Goal: Feedback & Contribution: Submit feedback/report problem

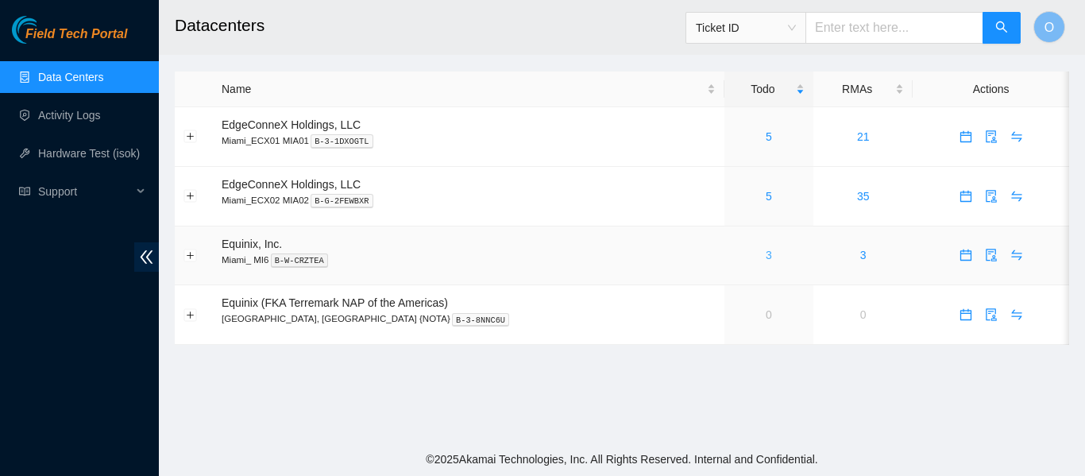
click at [766, 257] on link "3" at bounding box center [769, 255] width 6 height 13
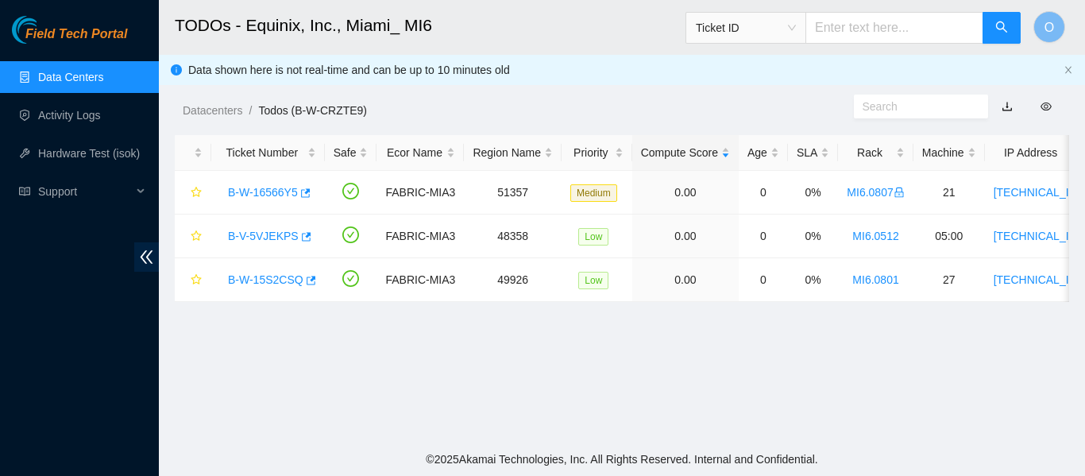
click at [60, 74] on link "Data Centers" at bounding box center [70, 77] width 65 height 13
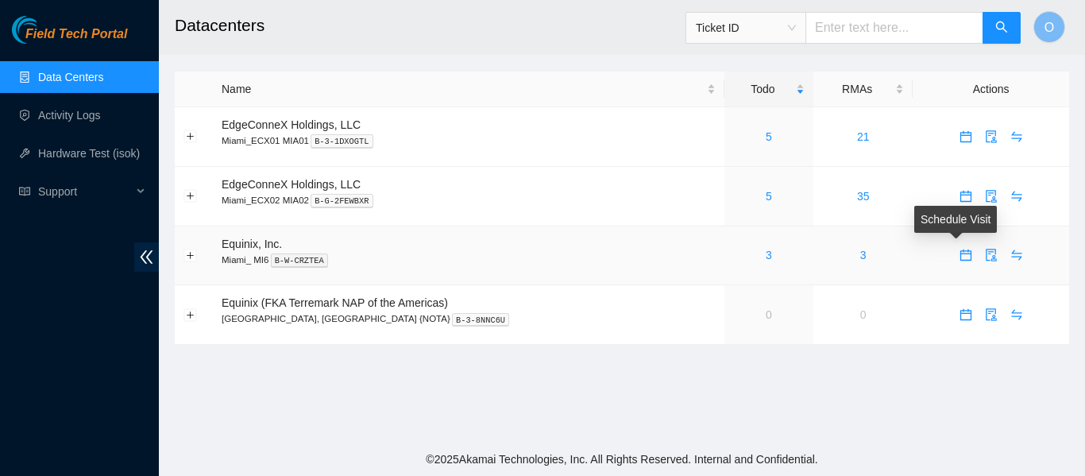
click at [960, 258] on icon "calendar" at bounding box center [966, 255] width 13 height 13
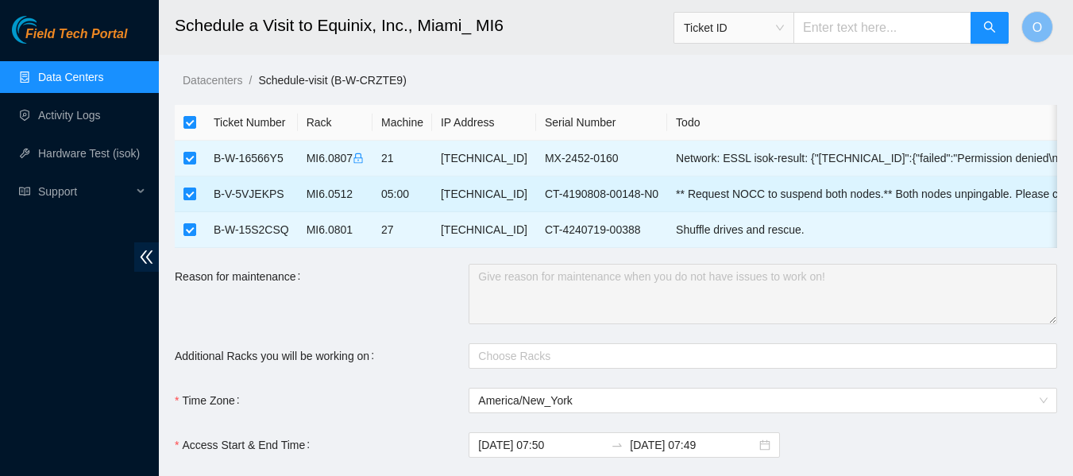
click at [189, 197] on input "checkbox" at bounding box center [189, 193] width 13 height 13
checkbox input "false"
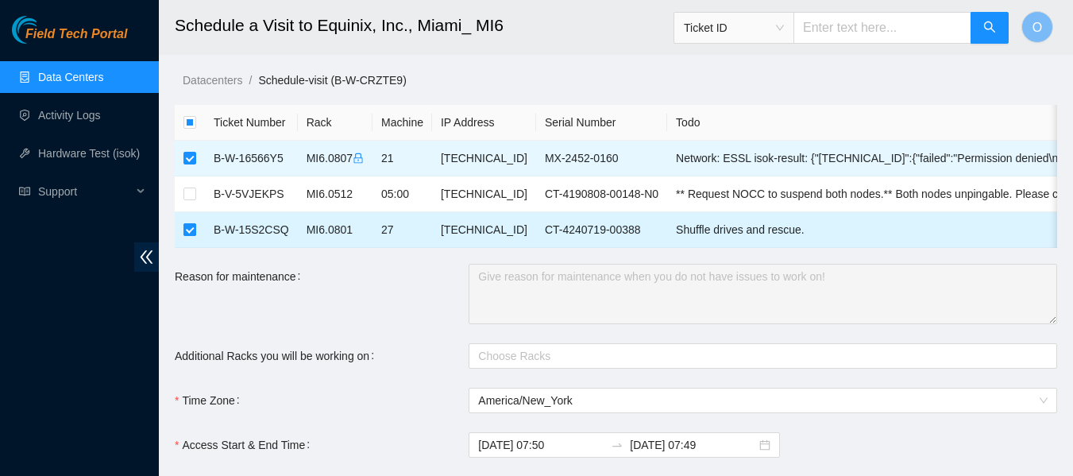
click at [188, 227] on input "checkbox" at bounding box center [189, 229] width 13 height 13
checkbox input "false"
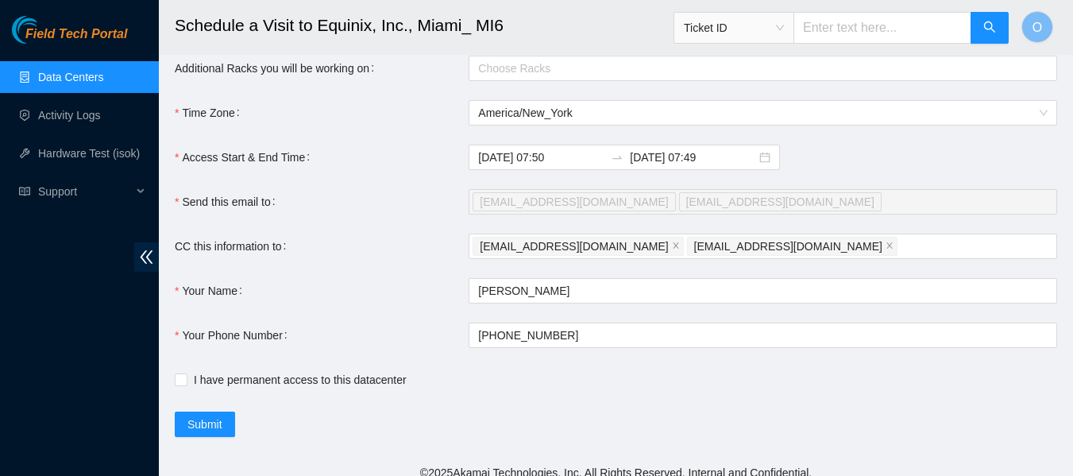
scroll to position [313, 0]
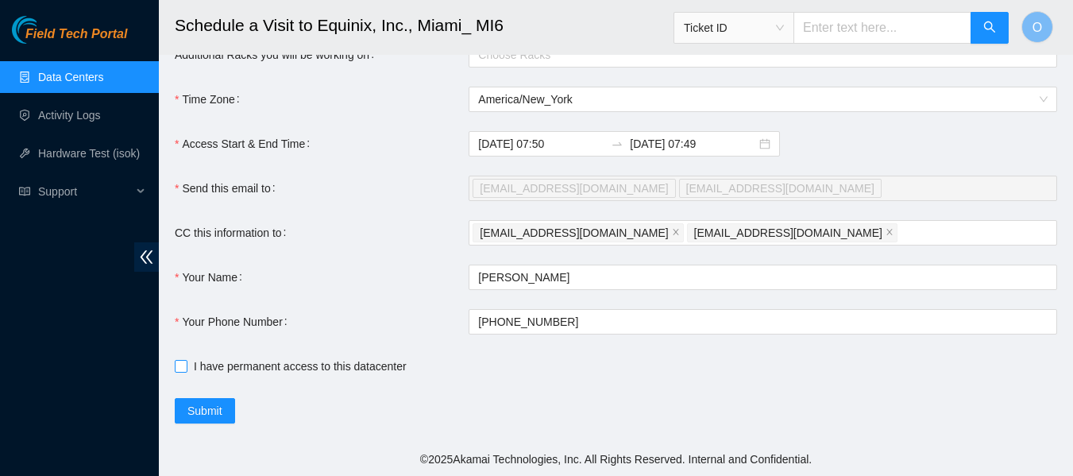
click at [184, 367] on input "I have permanent access to this datacenter" at bounding box center [180, 365] width 11 height 11
checkbox input "true"
click at [206, 408] on span "Submit" at bounding box center [204, 410] width 35 height 17
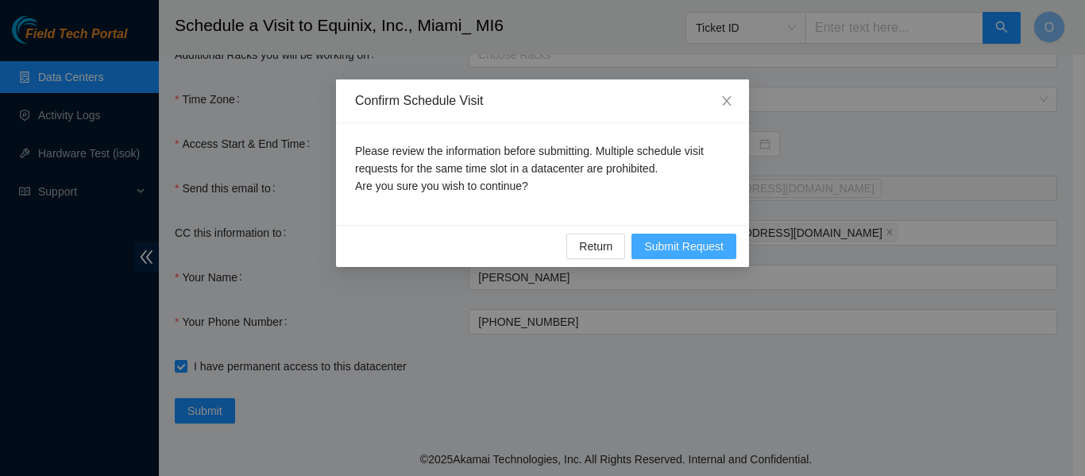
click at [685, 245] on span "Submit Request" at bounding box center [683, 246] width 79 height 17
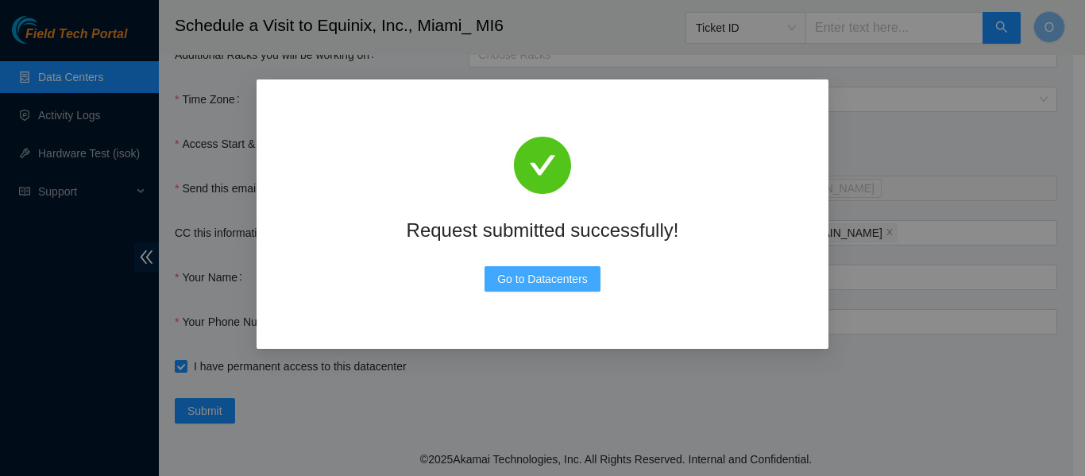
click at [530, 281] on span "Go to Datacenters" at bounding box center [542, 278] width 91 height 17
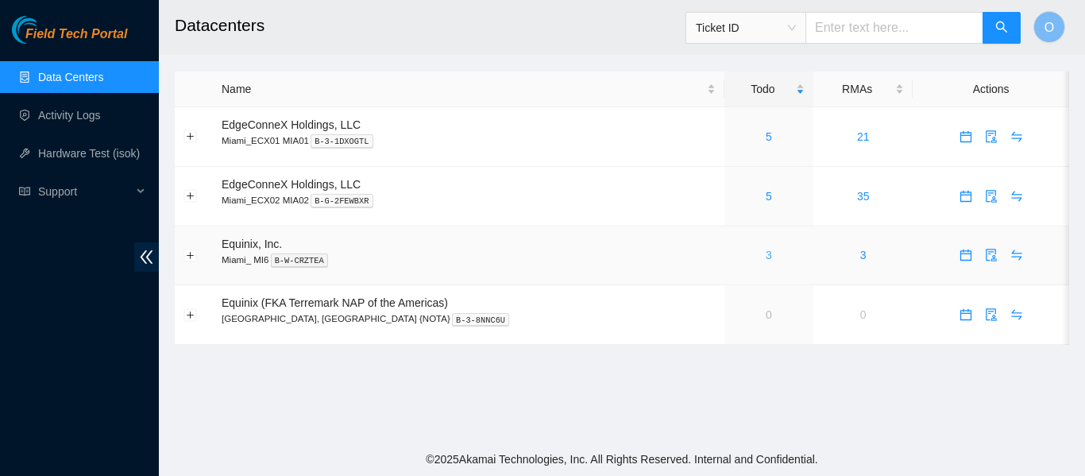
click at [766, 255] on link "3" at bounding box center [769, 255] width 6 height 13
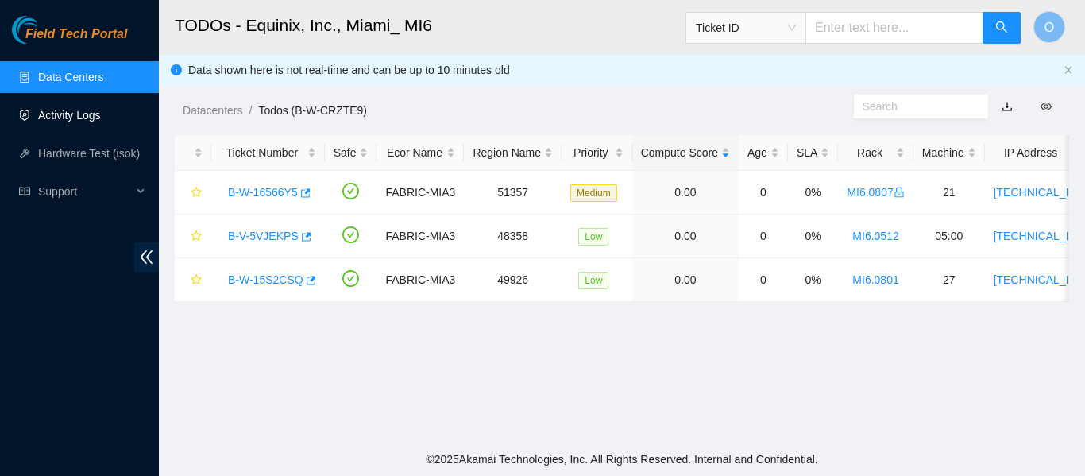
click at [68, 118] on link "Activity Logs" at bounding box center [69, 115] width 63 height 13
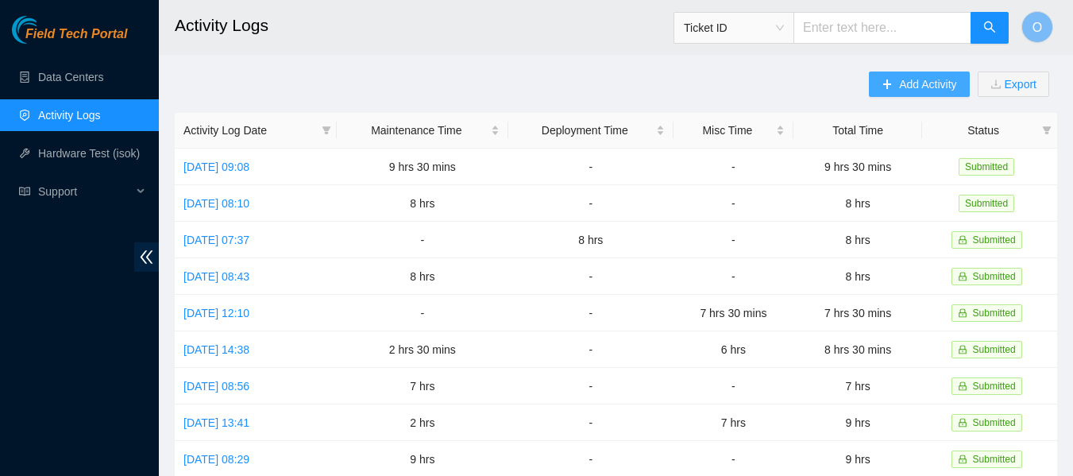
click at [950, 85] on span "Add Activity" at bounding box center [927, 83] width 57 height 17
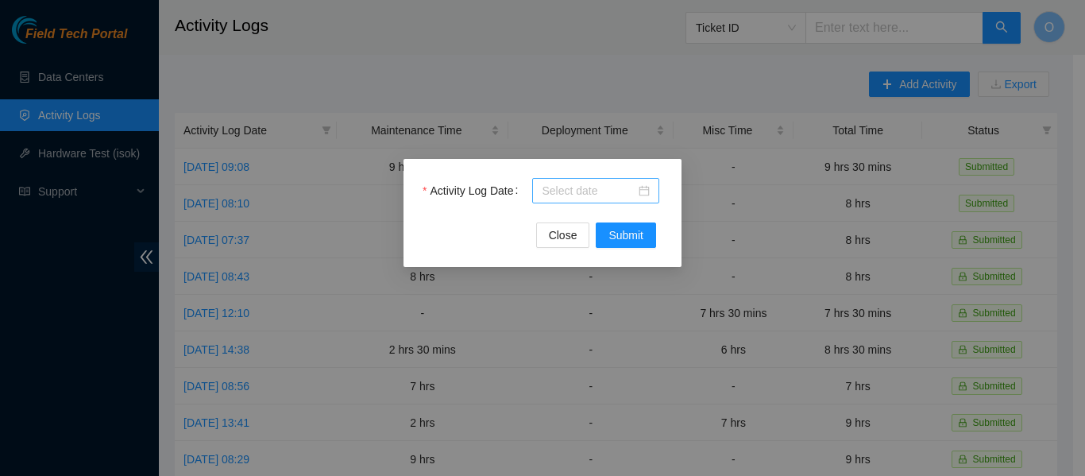
click at [643, 186] on div at bounding box center [596, 190] width 108 height 17
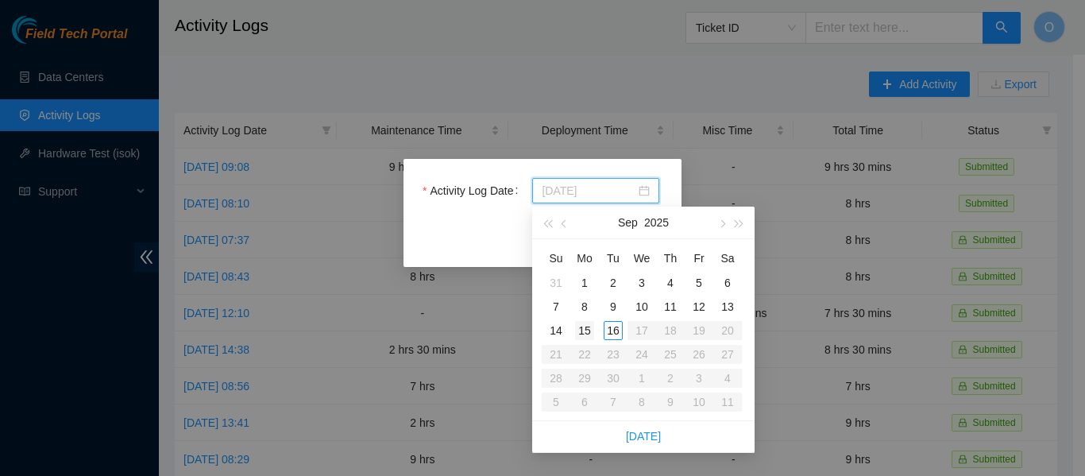
type input "2025-09-15"
click at [592, 326] on div "15" at bounding box center [584, 330] width 19 height 19
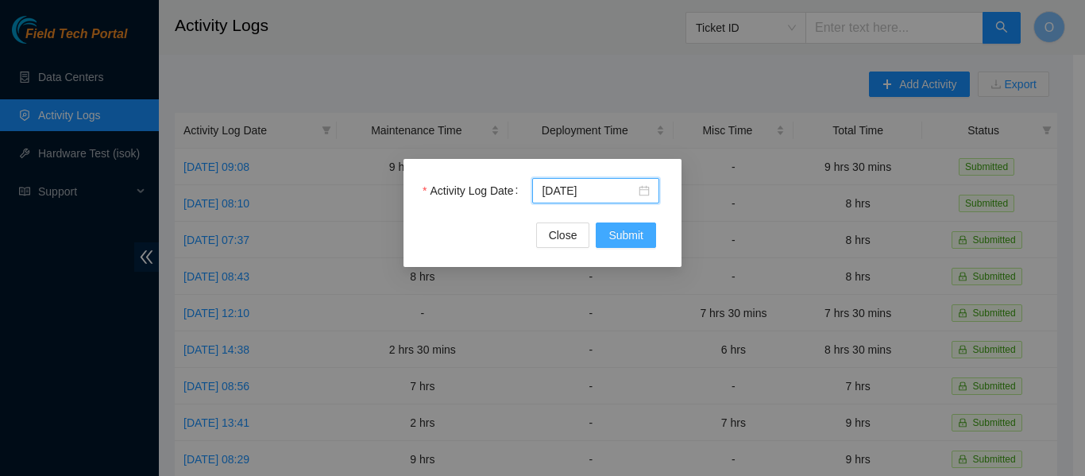
click at [633, 245] on button "Submit" at bounding box center [626, 234] width 60 height 25
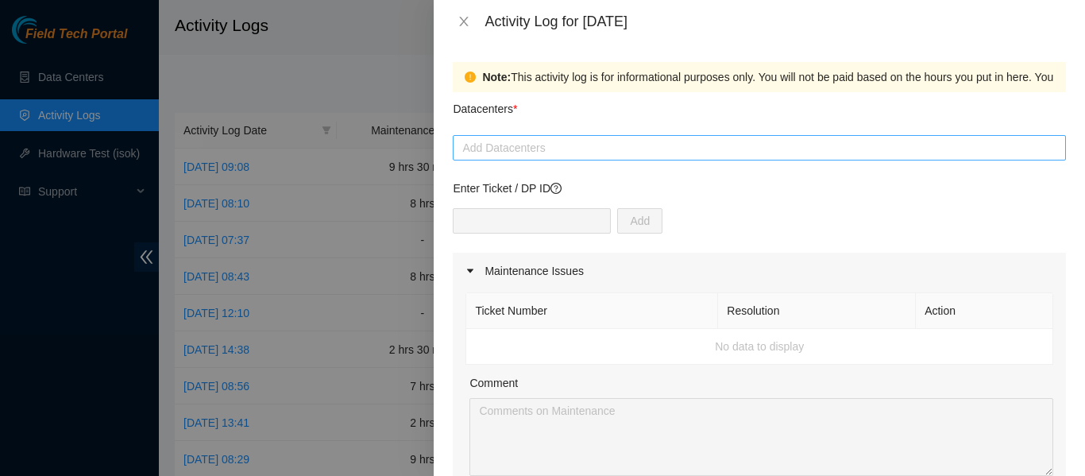
click at [556, 153] on div at bounding box center [759, 147] width 605 height 19
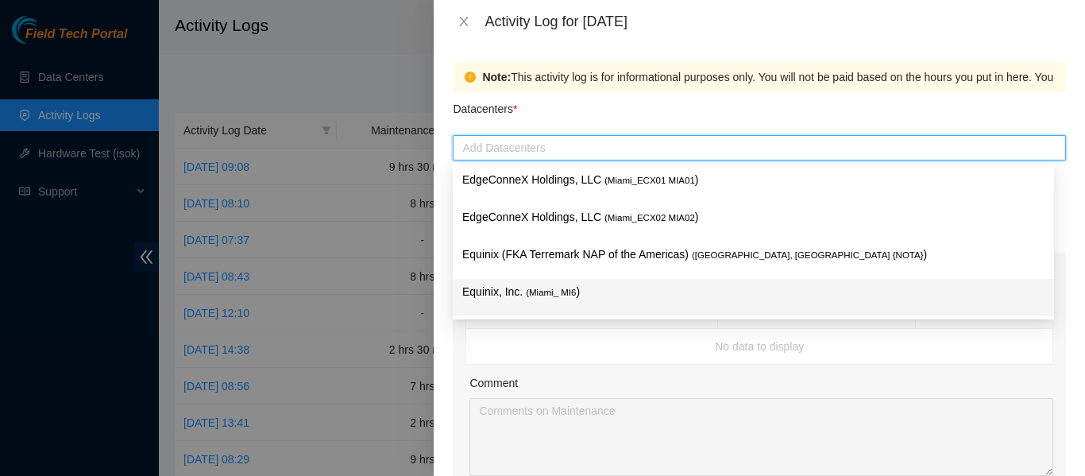
click at [547, 292] on span "( Miami_ MI6" at bounding box center [551, 293] width 50 height 10
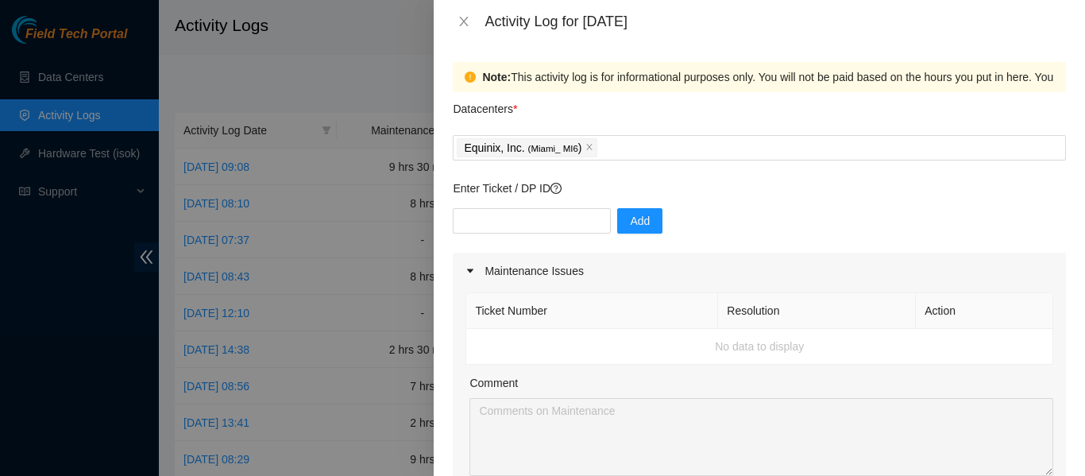
click at [553, 355] on td "No data to display" at bounding box center [759, 347] width 587 height 36
click at [539, 225] on input "text" at bounding box center [532, 220] width 158 height 25
type input "DP85117"
click at [643, 218] on button "Add" at bounding box center [639, 220] width 45 height 25
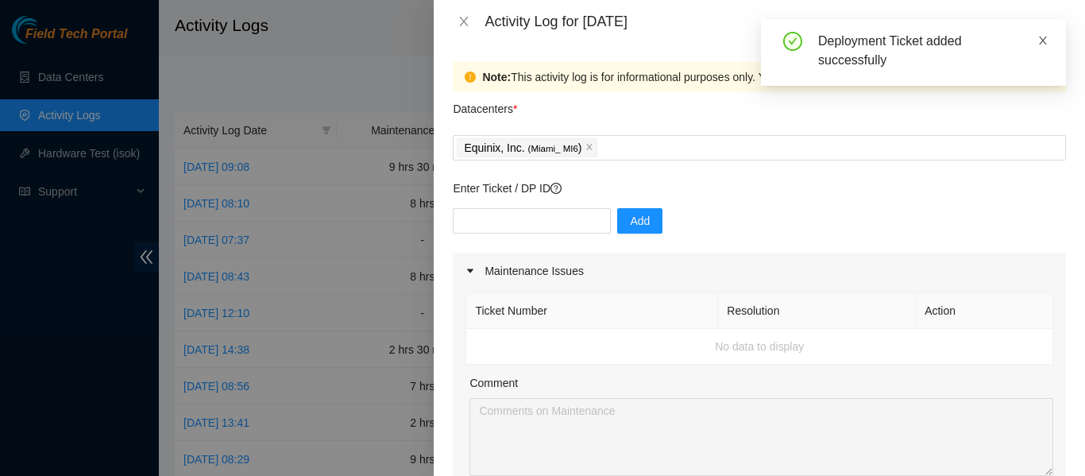
click at [1045, 36] on icon "close" at bounding box center [1042, 40] width 11 height 11
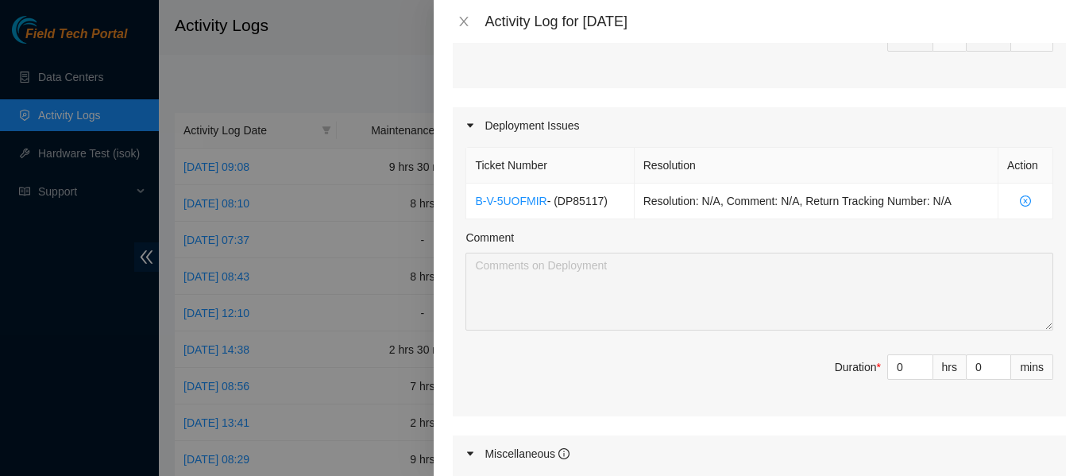
scroll to position [556, 0]
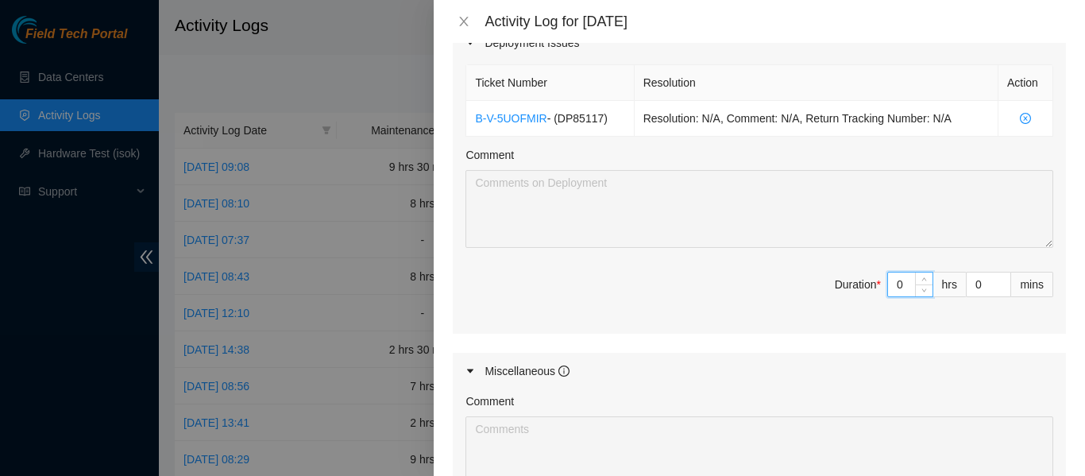
drag, startPoint x: 891, startPoint y: 279, endPoint x: 856, endPoint y: 278, distance: 35.8
click at [856, 279] on span "Duration * 0 hrs 0 mins" at bounding box center [759, 294] width 588 height 44
type input "8"
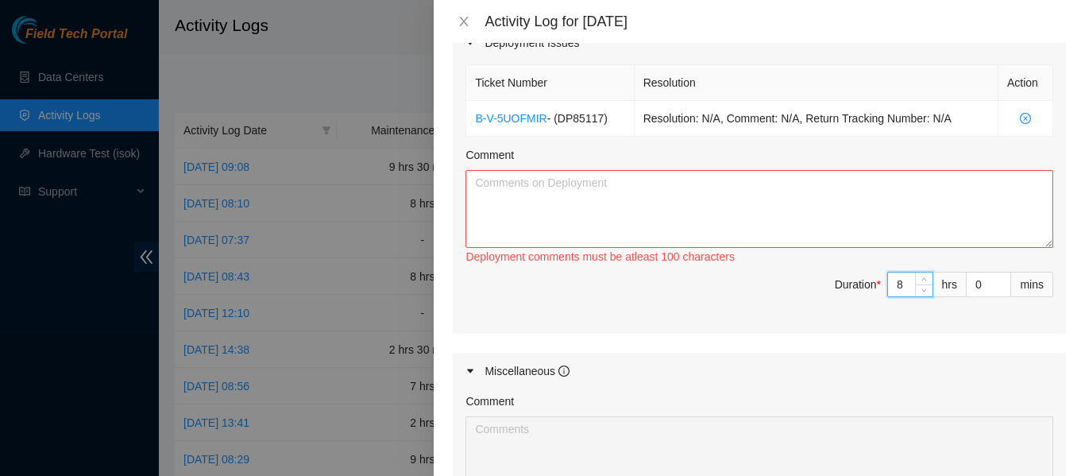
type input "8"
click at [549, 187] on textarea "Comment" at bounding box center [759, 209] width 588 height 78
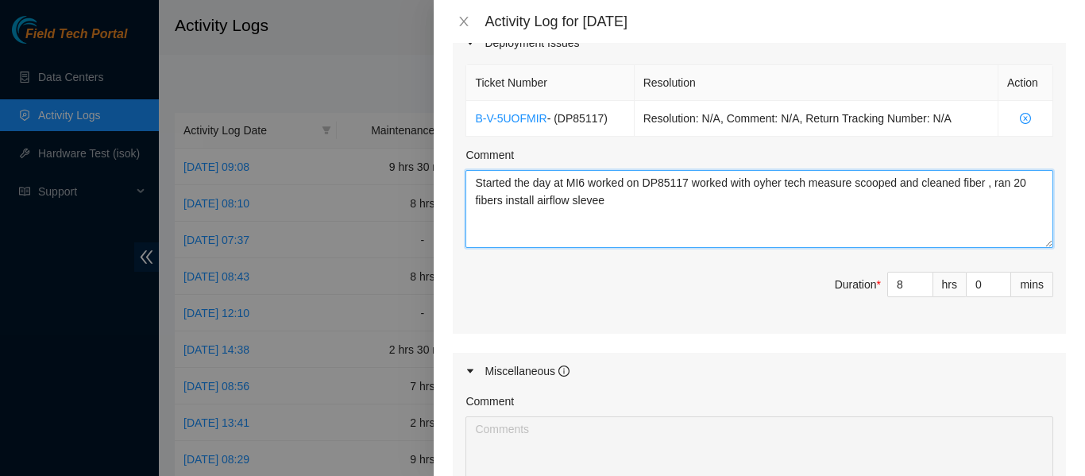
click at [771, 182] on textarea "Started the day at MI6 worked on DP85117 worked with oyher tech measure scooped…" at bounding box center [759, 209] width 588 height 78
click at [763, 182] on textarea "Started the day at MI6 worked on DP85117 worked with oyher tech measure scooped…" at bounding box center [759, 209] width 588 height 78
drag, startPoint x: 608, startPoint y: 203, endPoint x: 624, endPoint y: 201, distance: 16.8
click at [608, 202] on textarea "Started the day at MI6 worked on DP85117 worked with other tech measure scooped…" at bounding box center [759, 209] width 588 height 78
click at [699, 202] on textarea "Started the day at MI6 worked on DP85117 worked with other tech measure scooped…" at bounding box center [759, 209] width 588 height 78
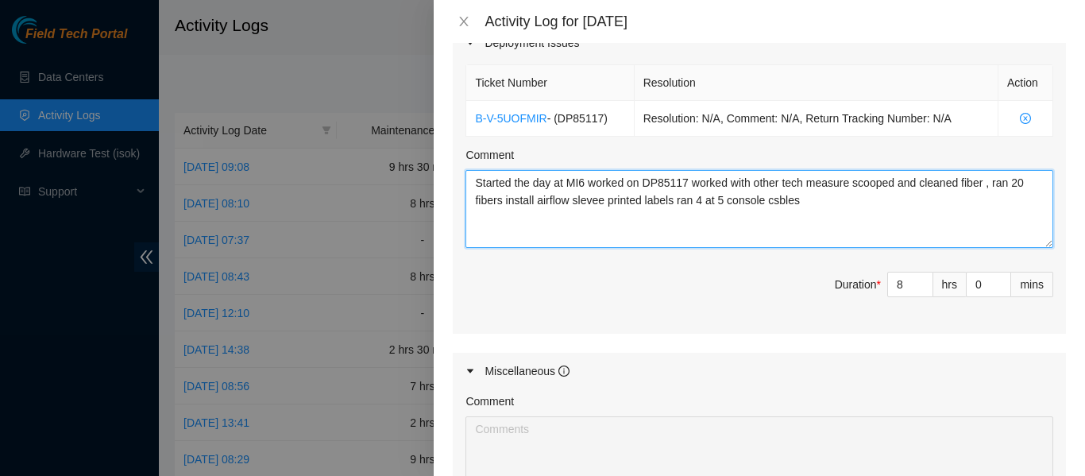
click at [861, 199] on textarea "Started the day at MI6 worked on DP85117 worked with other tech measure scooped…" at bounding box center [759, 209] width 588 height 78
click at [776, 197] on textarea "Started the day at MI6 worked on DP85117 worked with other tech measure scooped…" at bounding box center [759, 209] width 588 height 78
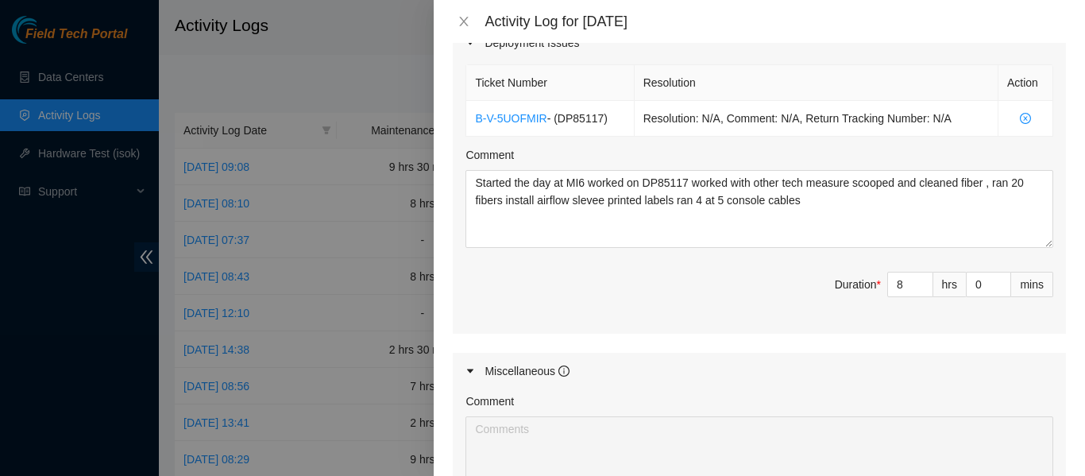
click at [762, 265] on div "Ticket Number Resolution Action B-V-5UOFMIR - ( DP85117 ) Resolution: N/A, Comm…" at bounding box center [759, 197] width 613 height 272
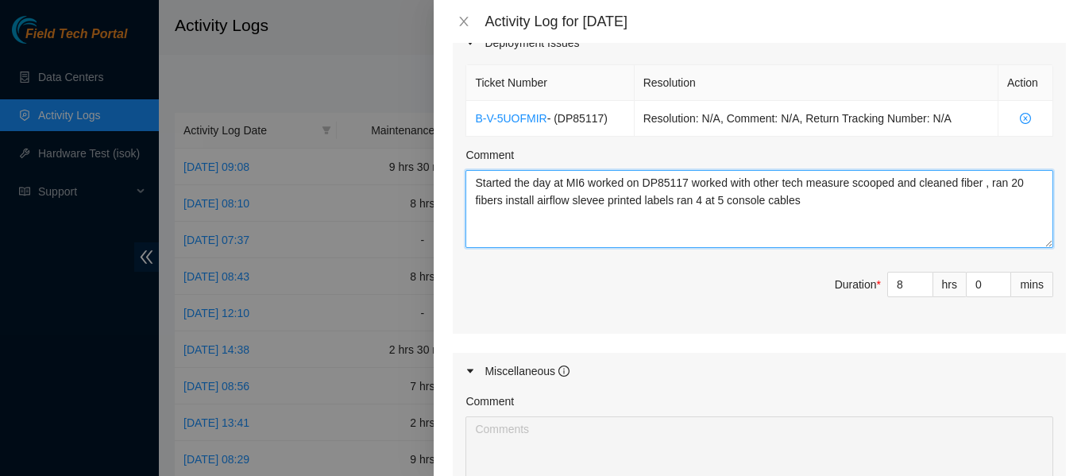
click at [817, 207] on textarea "Started the day at MI6 worked on DP85117 worked with other tech measure scooped…" at bounding box center [759, 209] width 588 height 78
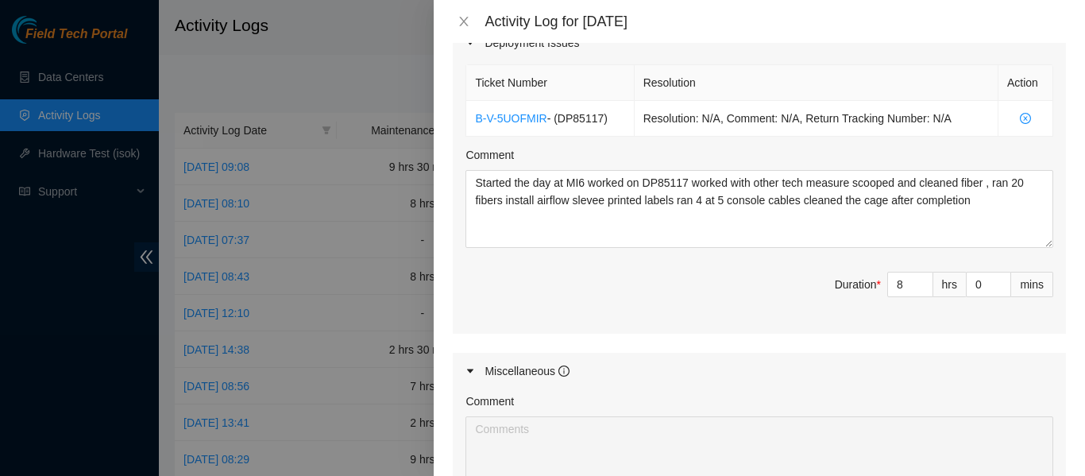
click at [747, 334] on div "Maintenance Issues Ticket Number Resolution Action No data to display Comment D…" at bounding box center [759, 136] width 613 height 879
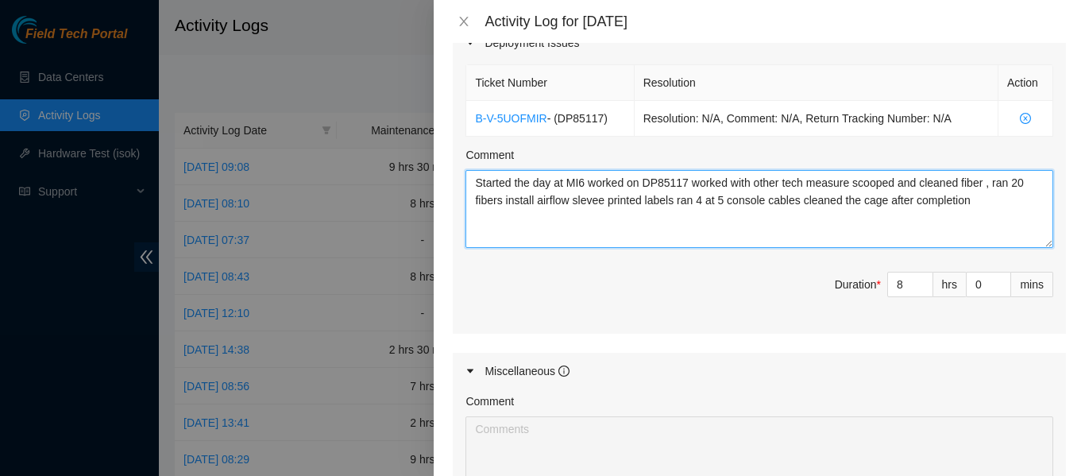
click at [981, 204] on textarea "Started the day at MI6 worked on DP85117 worked with other tech measure scooped…" at bounding box center [759, 209] width 588 height 78
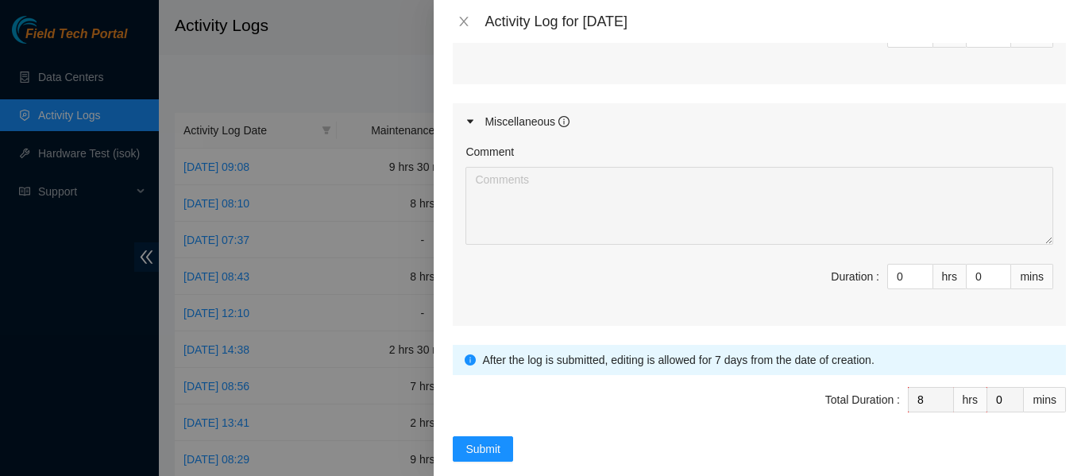
scroll to position [829, 0]
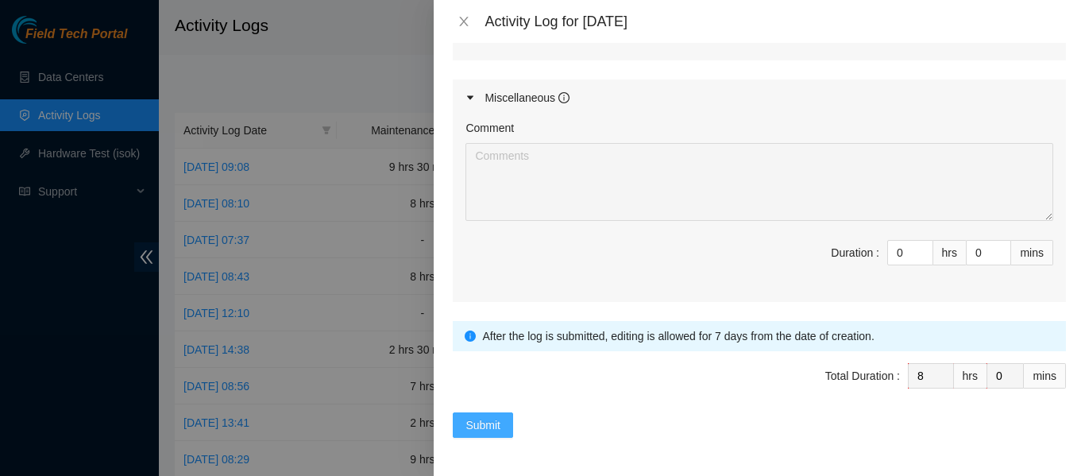
type textarea "Started the day at MI6 worked on DP85117 worked with other tech measure scooped…"
click at [507, 423] on button "Submit" at bounding box center [483, 424] width 60 height 25
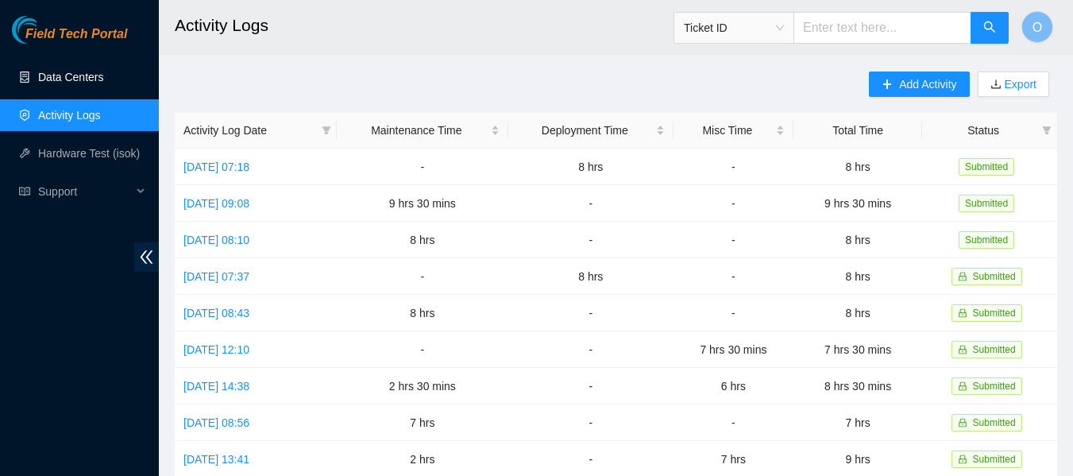
click at [91, 83] on link "Data Centers" at bounding box center [70, 77] width 65 height 13
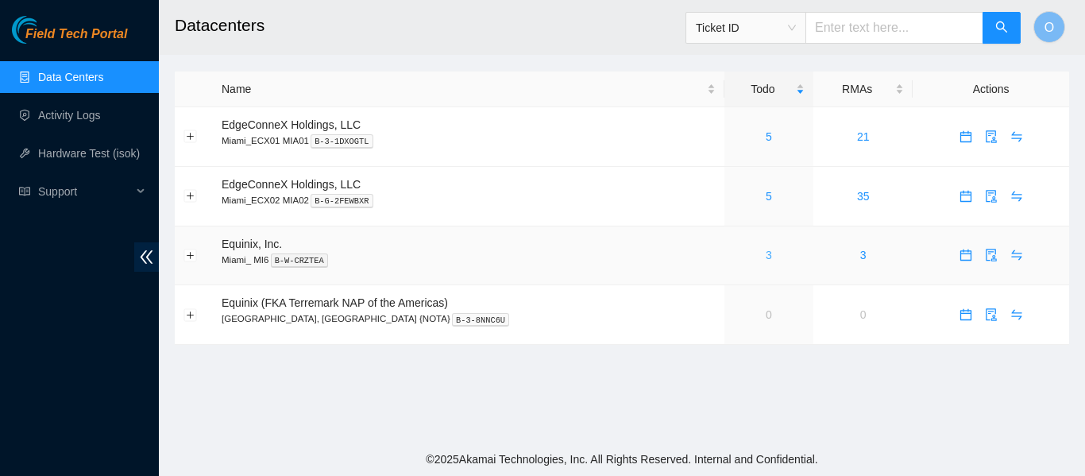
click at [766, 258] on link "3" at bounding box center [769, 255] width 6 height 13
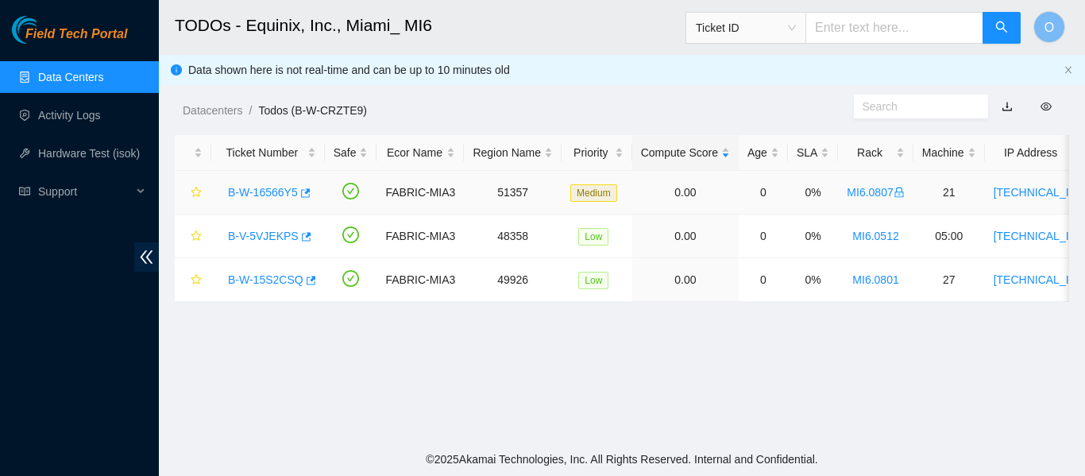
click at [280, 195] on link "B-W-16566Y5" at bounding box center [263, 192] width 70 height 13
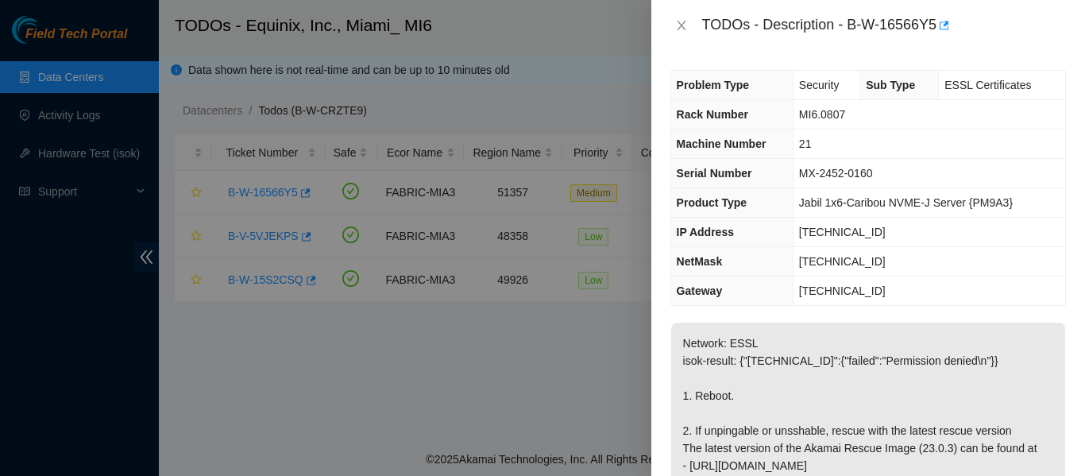
click at [684, 17] on div "TODOs - Description - B-W-16566Y5" at bounding box center [868, 25] width 396 height 25
click at [684, 23] on icon "close" at bounding box center [681, 26] width 9 height 10
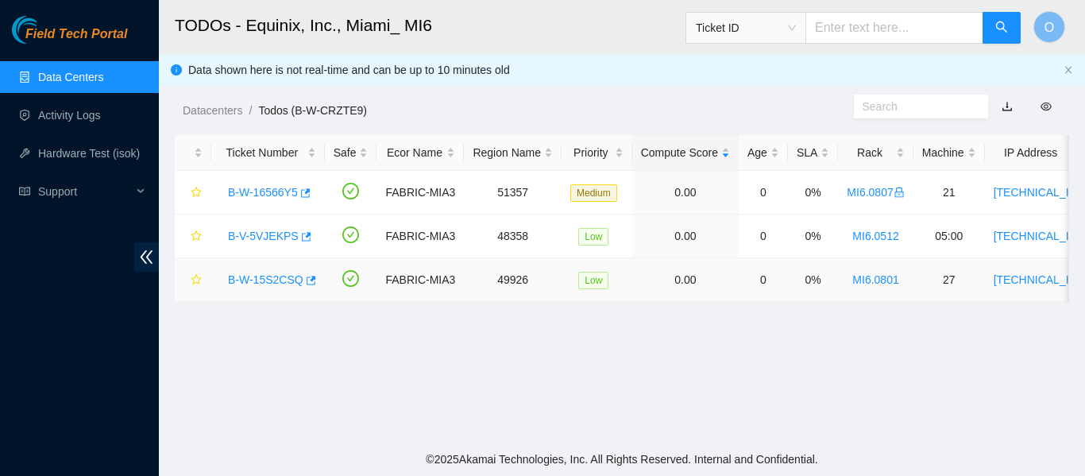
click at [266, 280] on link "B-W-15S2CSQ" at bounding box center [265, 279] width 75 height 13
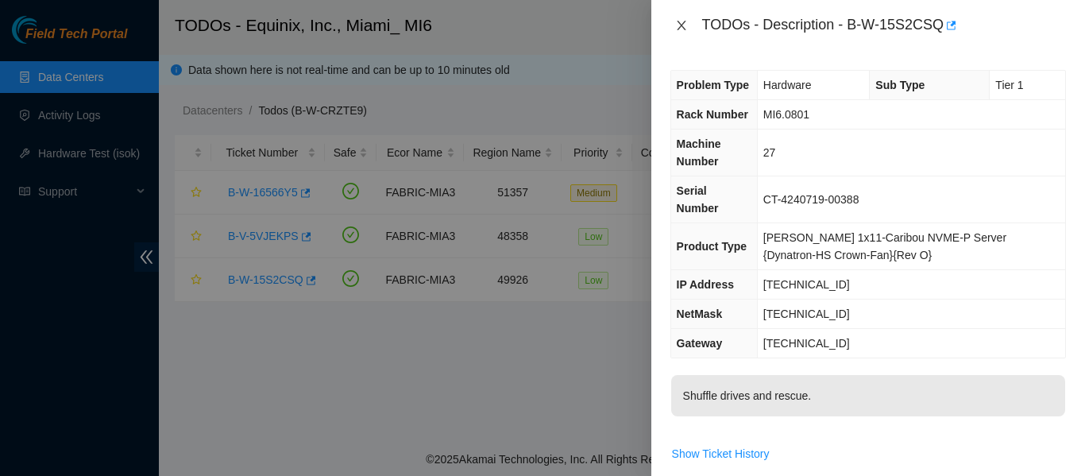
click at [682, 24] on icon "close" at bounding box center [681, 25] width 13 height 13
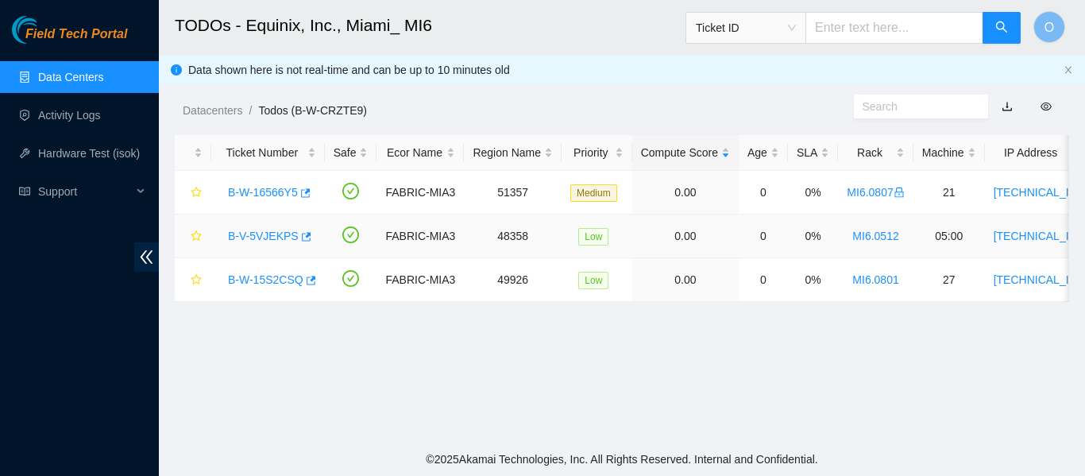
click at [268, 237] on link "B-V-5VJEKPS" at bounding box center [263, 236] width 71 height 13
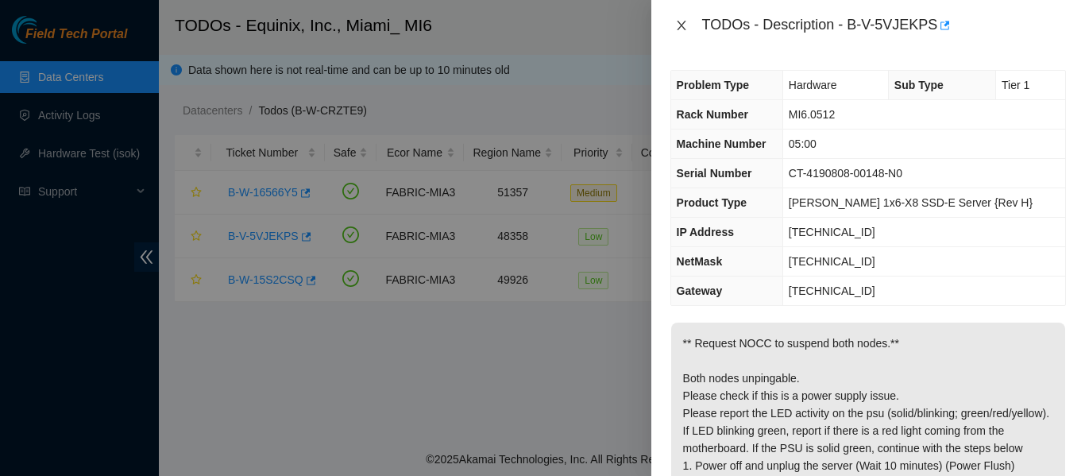
click at [682, 24] on icon "close" at bounding box center [681, 25] width 13 height 13
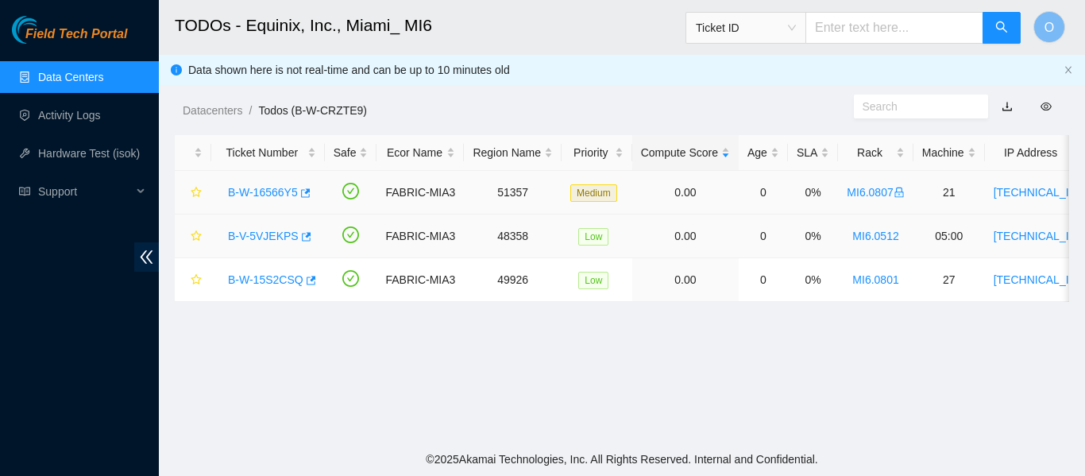
click at [1033, 144] on div "IP Address" at bounding box center [1037, 152] width 87 height 17
click at [1024, 161] on div "IP Address" at bounding box center [1037, 152] width 87 height 17
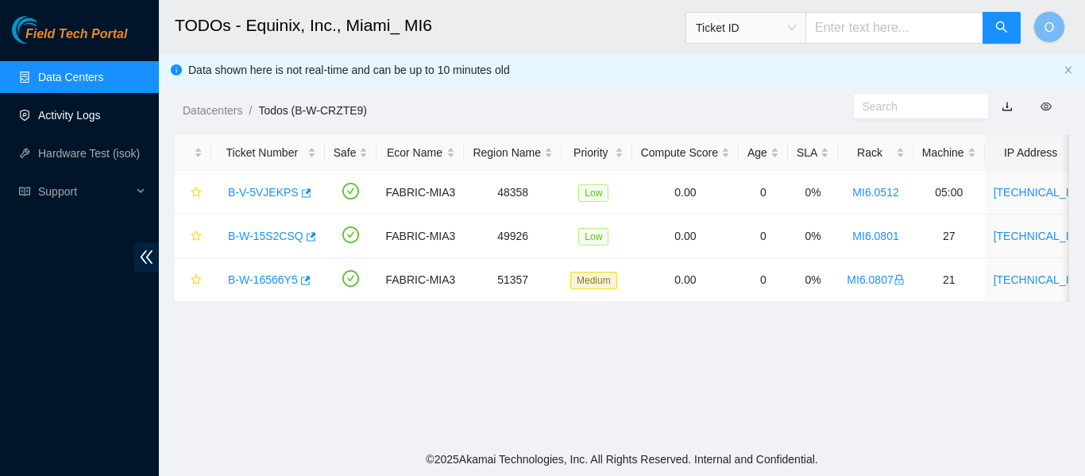
click at [56, 117] on link "Activity Logs" at bounding box center [69, 115] width 63 height 13
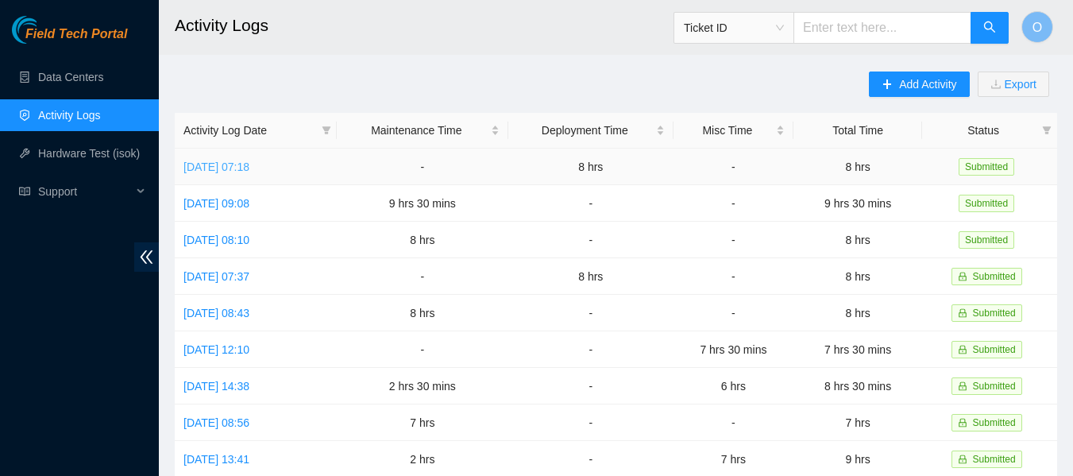
click at [236, 160] on link "Mon, 15 Sep 2025 07:18" at bounding box center [216, 166] width 66 height 13
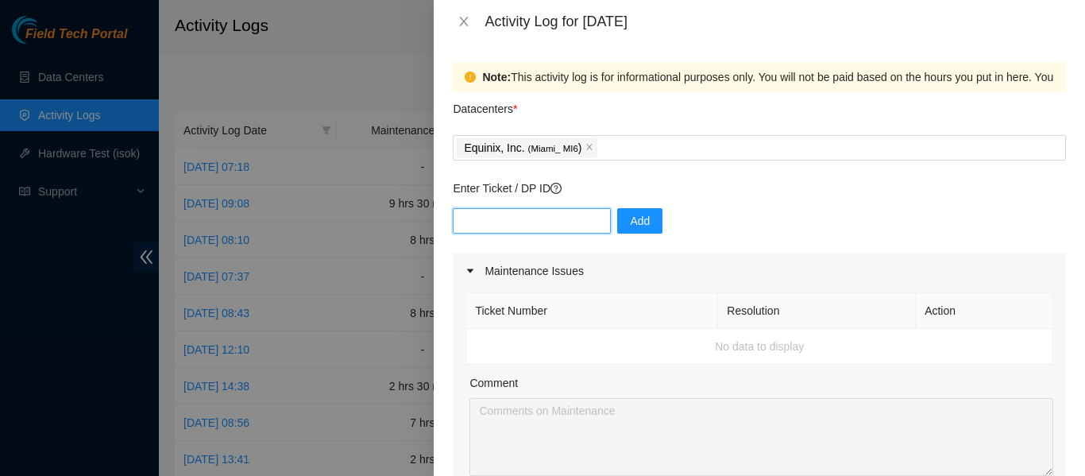
click at [496, 224] on input "text" at bounding box center [532, 220] width 158 height 25
type input "DP851047"
click at [634, 225] on span "Add" at bounding box center [640, 220] width 20 height 17
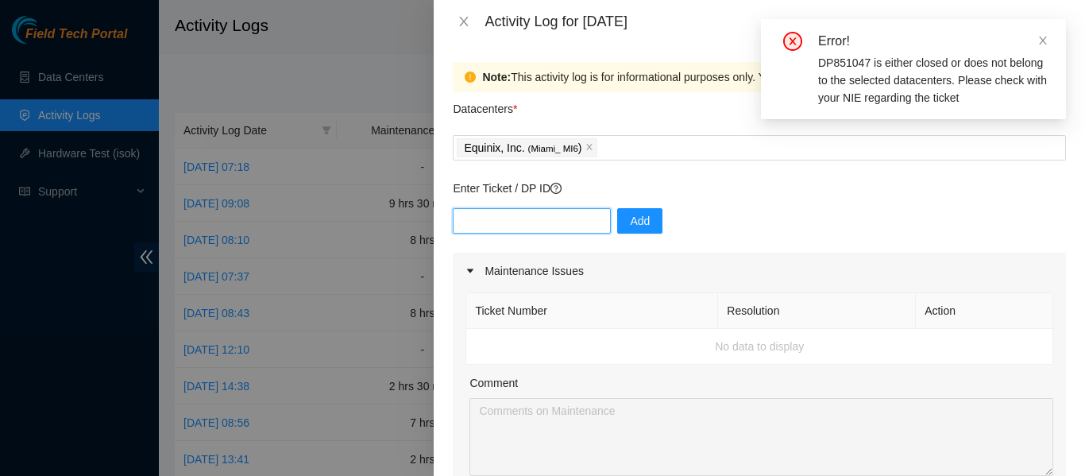
click at [544, 214] on input "text" at bounding box center [532, 220] width 158 height 25
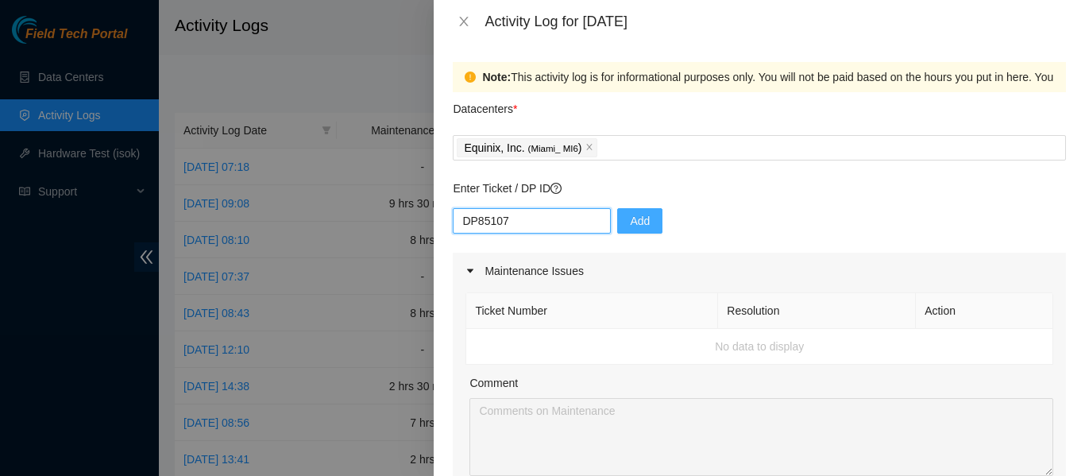
type input "DP85107"
click at [637, 220] on span "Add" at bounding box center [640, 220] width 20 height 17
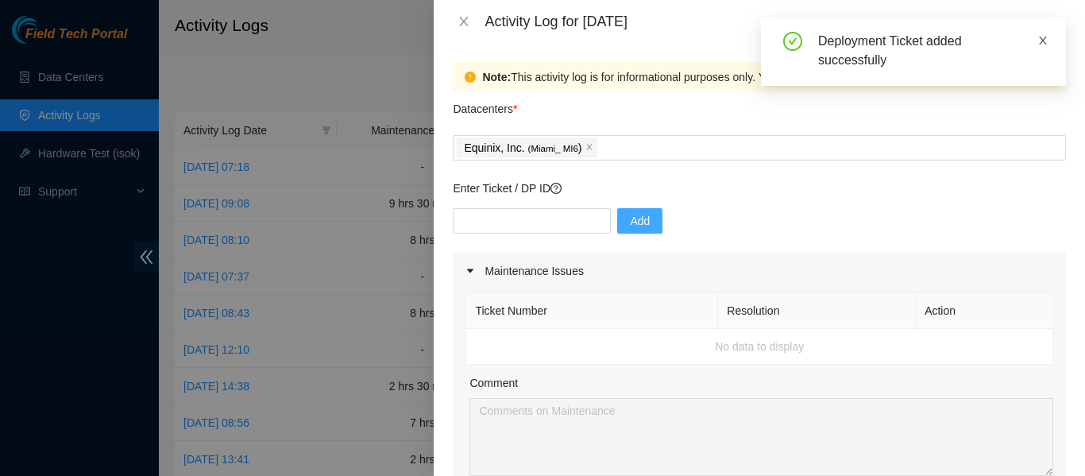
click at [1046, 43] on icon "close" at bounding box center [1042, 40] width 11 height 11
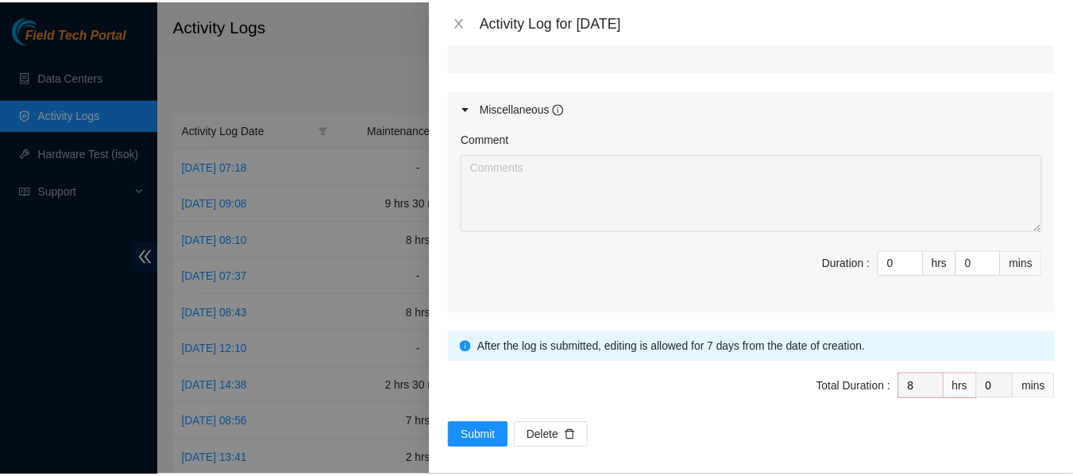
scroll to position [865, 0]
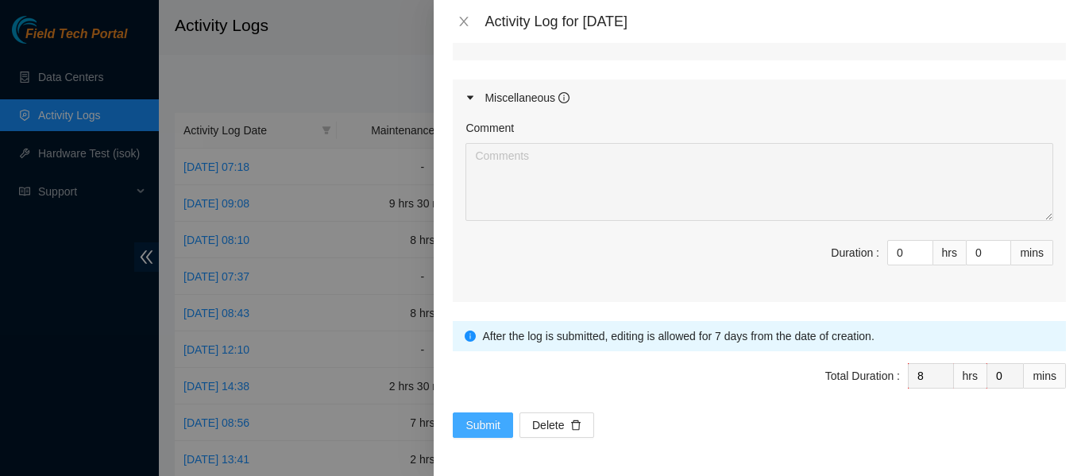
click at [489, 427] on span "Submit" at bounding box center [482, 424] width 35 height 17
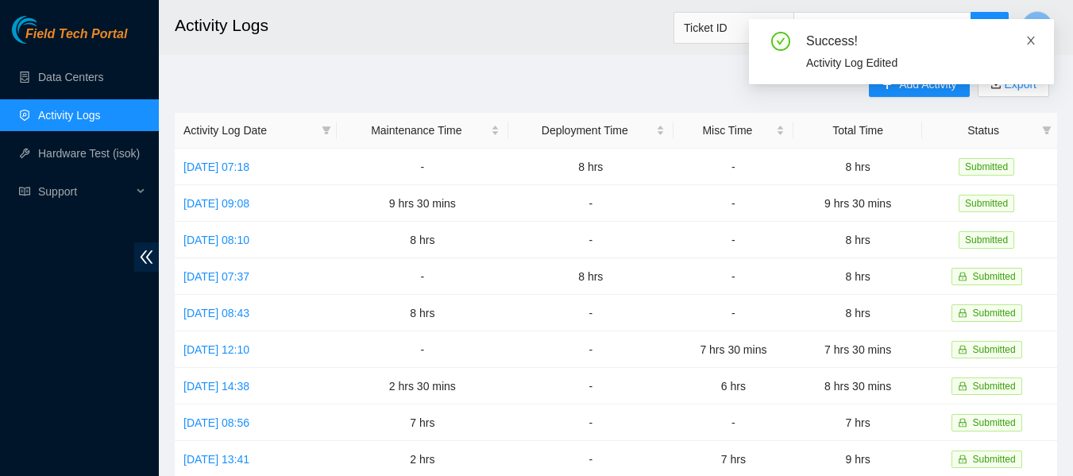
click at [1032, 41] on icon "close" at bounding box center [1031, 41] width 8 height 8
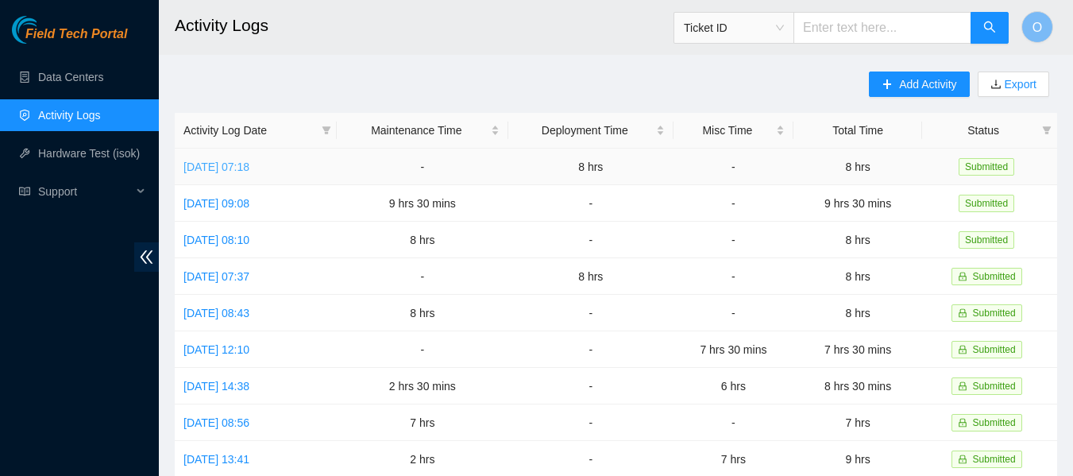
click at [211, 167] on link "Mon, 15 Sep 2025 07:18" at bounding box center [216, 166] width 66 height 13
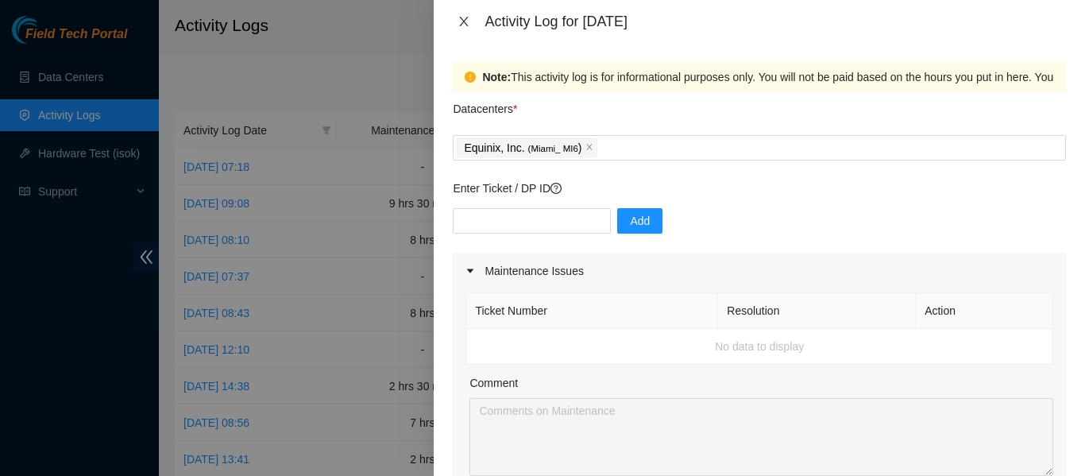
click at [469, 18] on icon "close" at bounding box center [464, 21] width 13 height 13
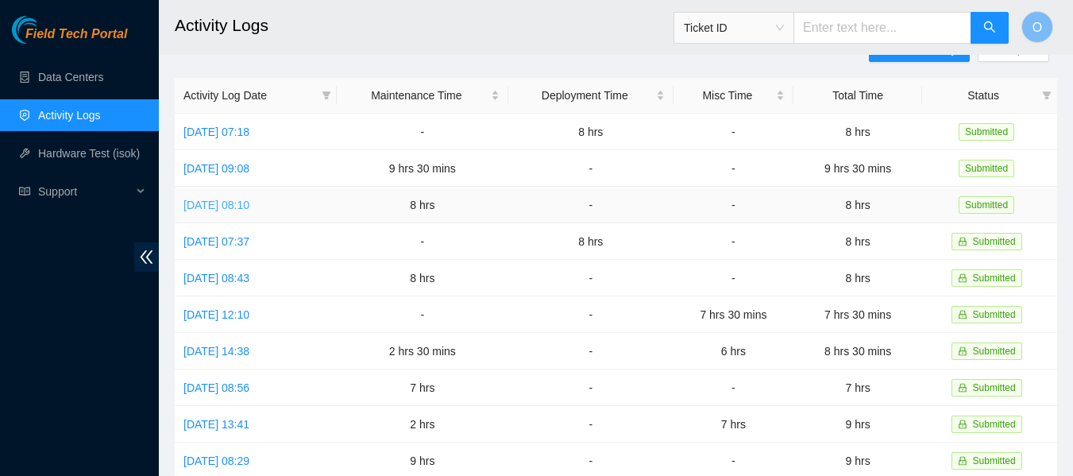
scroll to position [0, 0]
